Goal: Task Accomplishment & Management: Manage account settings

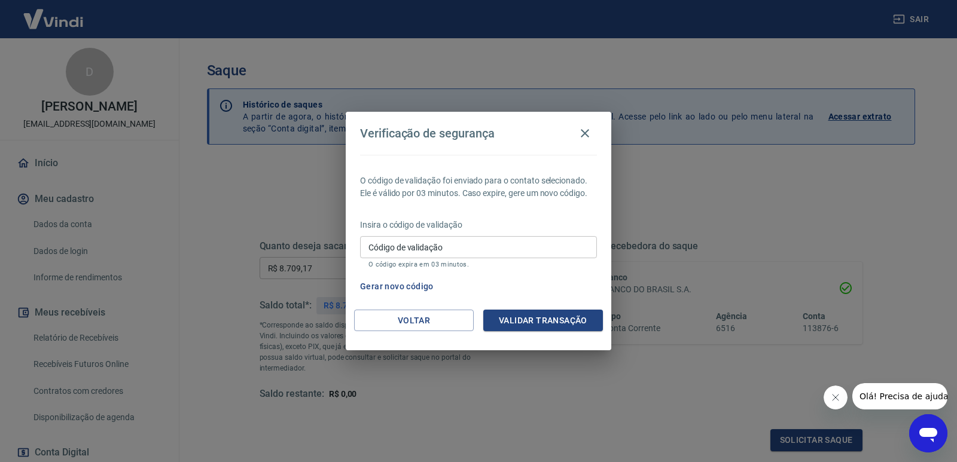
click at [520, 316] on button "Validar transação" at bounding box center [543, 321] width 120 height 22
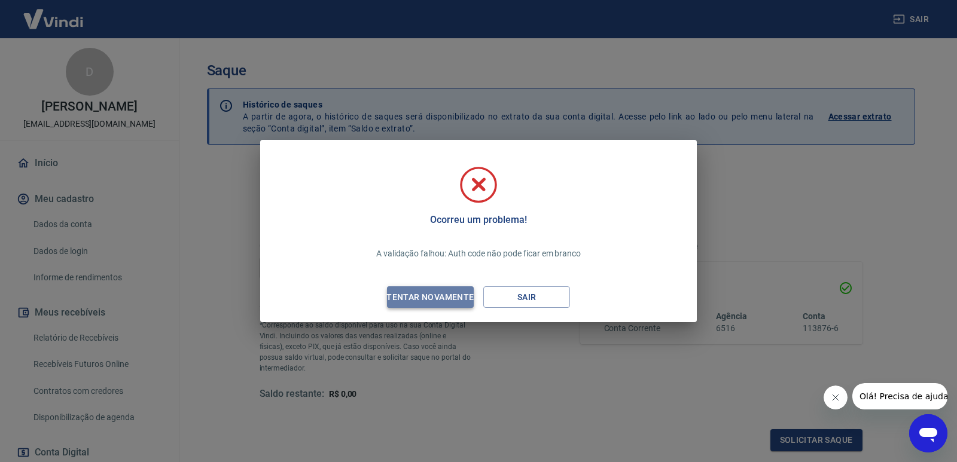
click at [445, 299] on div "Tentar novamente" at bounding box center [430, 297] width 116 height 15
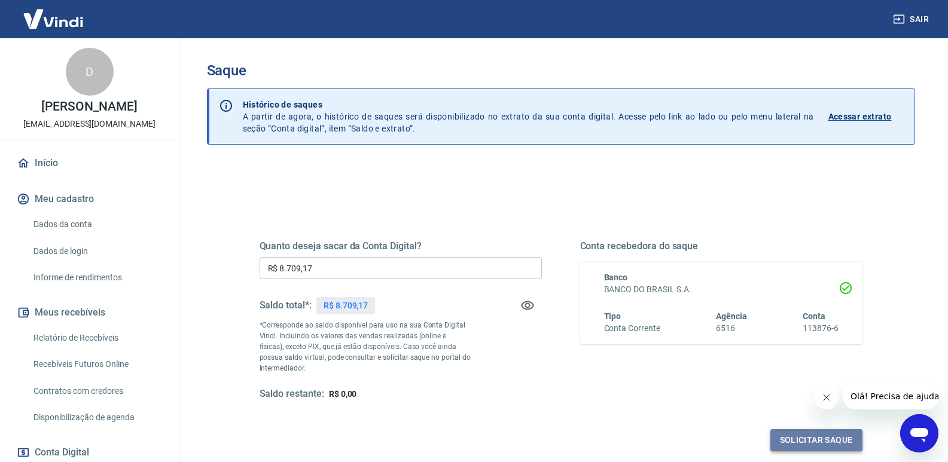
click at [827, 443] on button "Solicitar saque" at bounding box center [816, 441] width 92 height 22
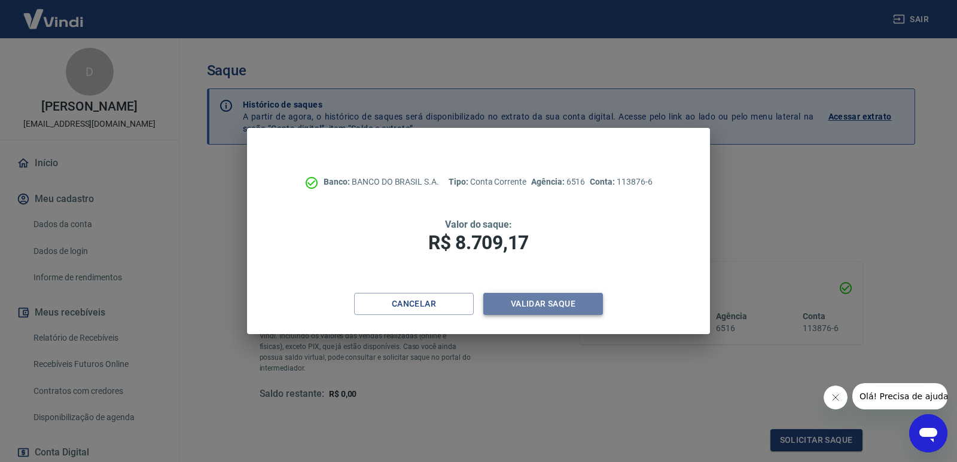
click at [511, 307] on button "Validar saque" at bounding box center [543, 304] width 120 height 22
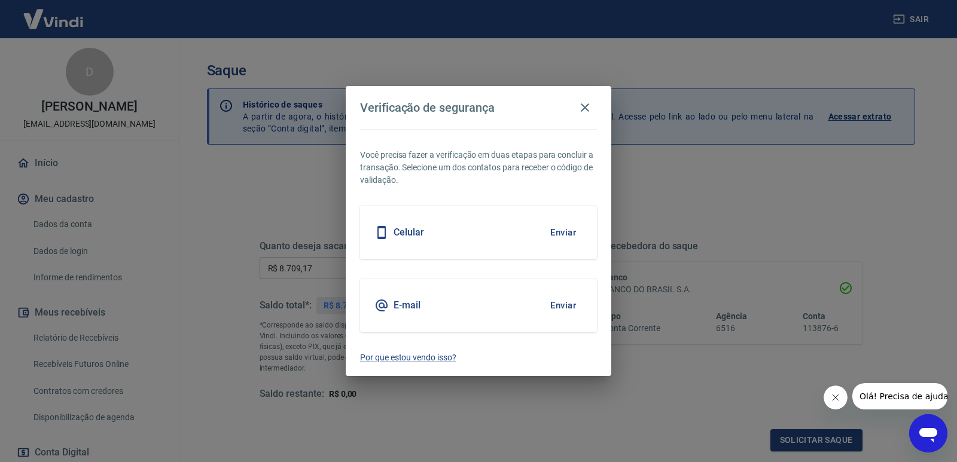
click at [413, 234] on h5 "Celular" at bounding box center [409, 233] width 31 height 12
click at [559, 235] on button "Enviar" at bounding box center [563, 232] width 39 height 25
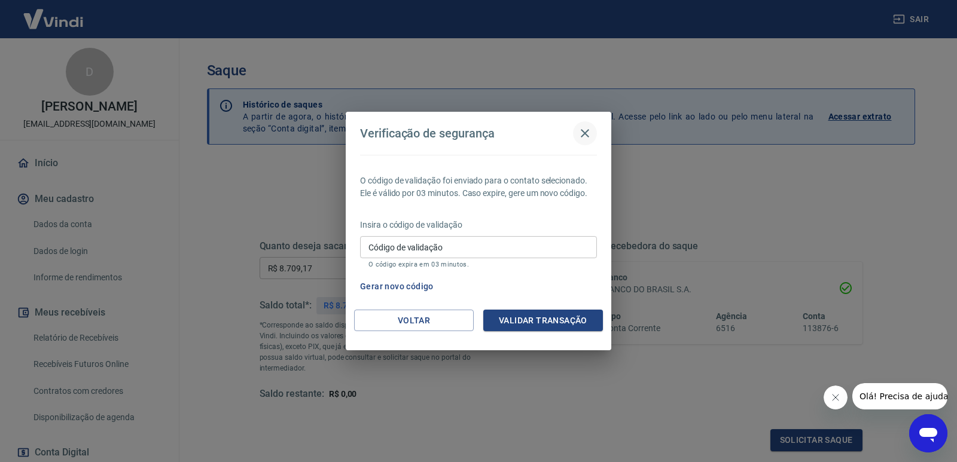
click at [583, 133] on icon "button" at bounding box center [585, 133] width 14 height 14
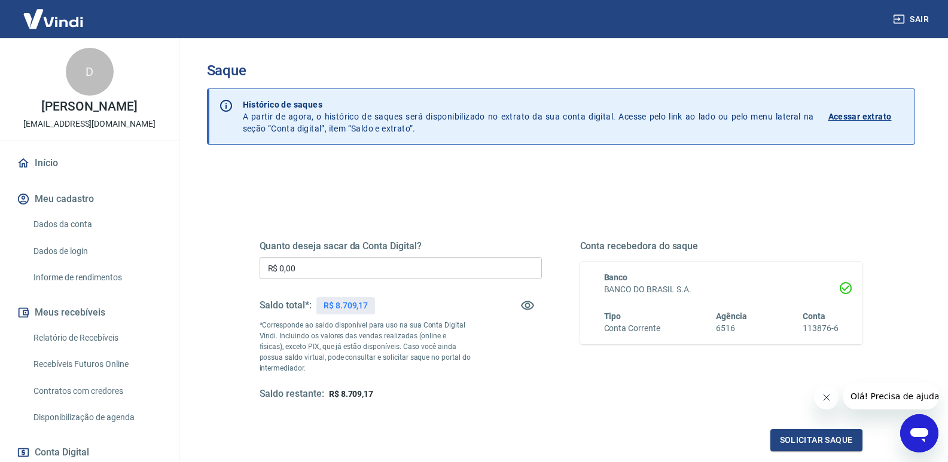
click at [292, 265] on input "R$ 0,00" at bounding box center [401, 268] width 282 height 22
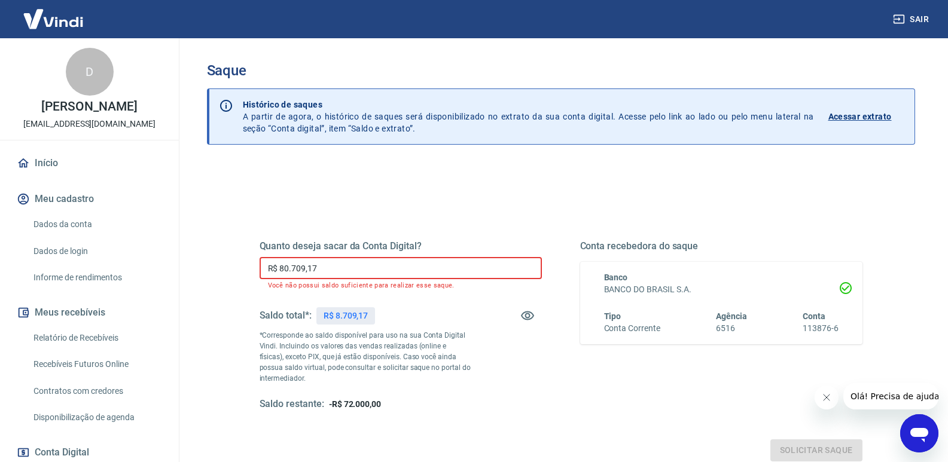
drag, startPoint x: 334, startPoint y: 273, endPoint x: 173, endPoint y: 259, distance: 160.9
click at [172, 258] on div "Sair D Desiderio D [PERSON_NAME] [PERSON_NAME][EMAIL_ADDRESS][DOMAIN_NAME] Iníc…" at bounding box center [474, 231] width 948 height 462
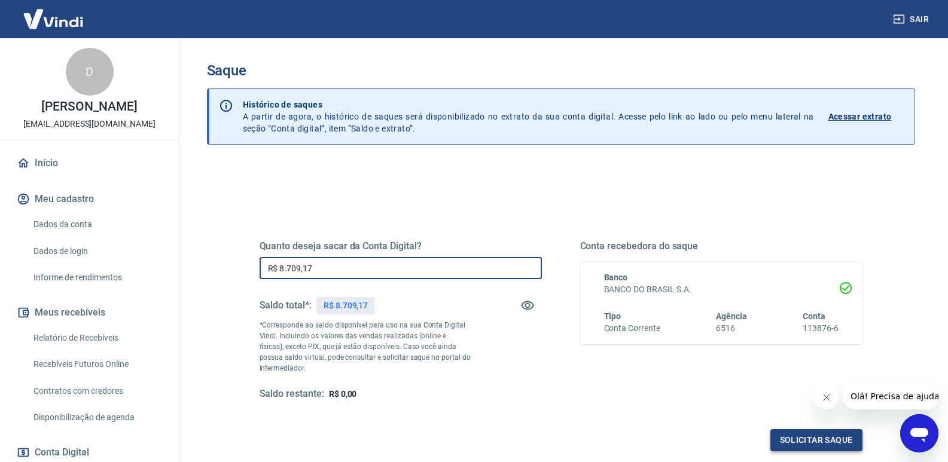
type input "R$ 8.709,17"
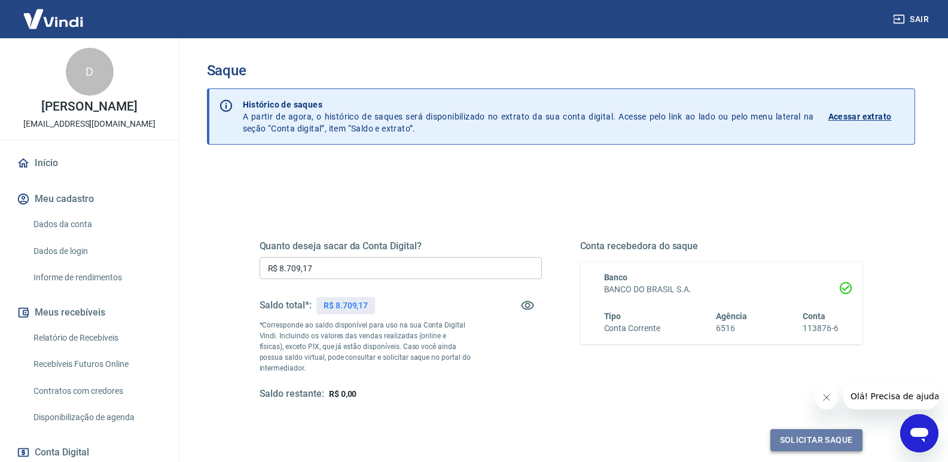
click at [825, 440] on button "Solicitar saque" at bounding box center [816, 441] width 92 height 22
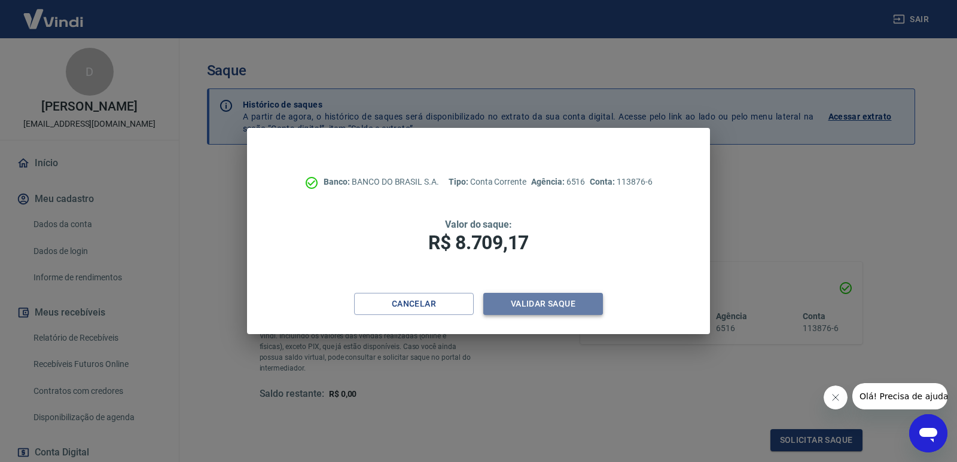
click at [547, 299] on button "Validar saque" at bounding box center [543, 304] width 120 height 22
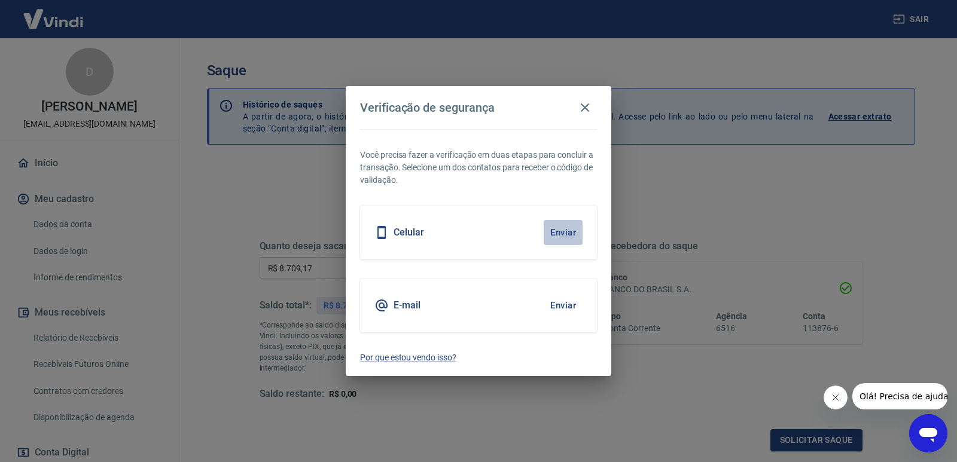
click at [559, 234] on button "Enviar" at bounding box center [563, 232] width 39 height 25
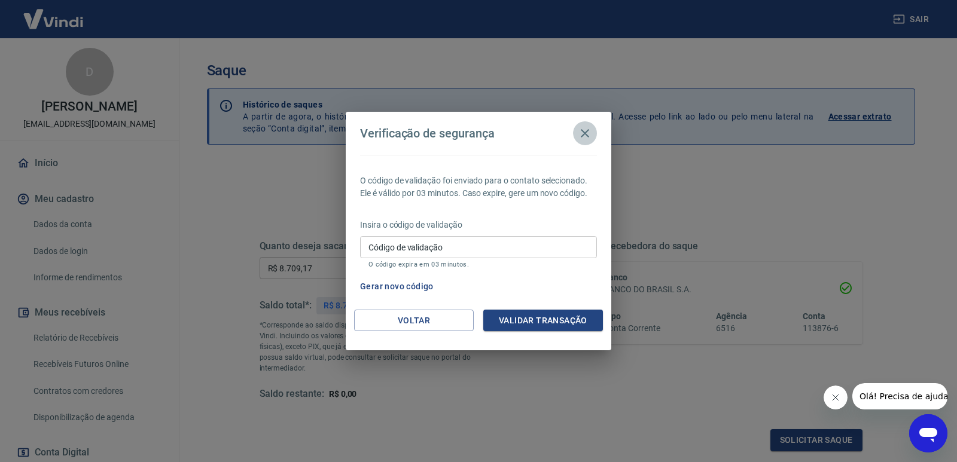
click at [578, 130] on icon "button" at bounding box center [585, 133] width 14 height 14
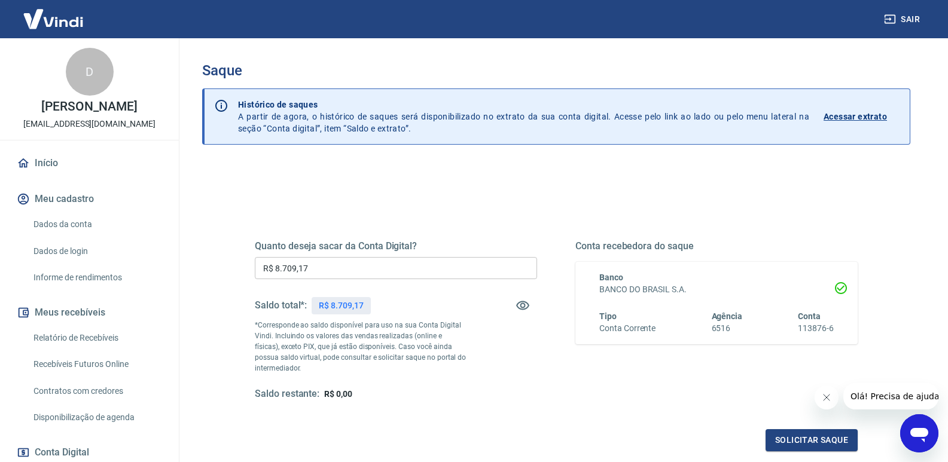
click at [581, 132] on p "Histórico de saques A partir de agora, o histórico de saques será disponibiliza…" at bounding box center [523, 117] width 571 height 36
